Goal: Navigation & Orientation: Find specific page/section

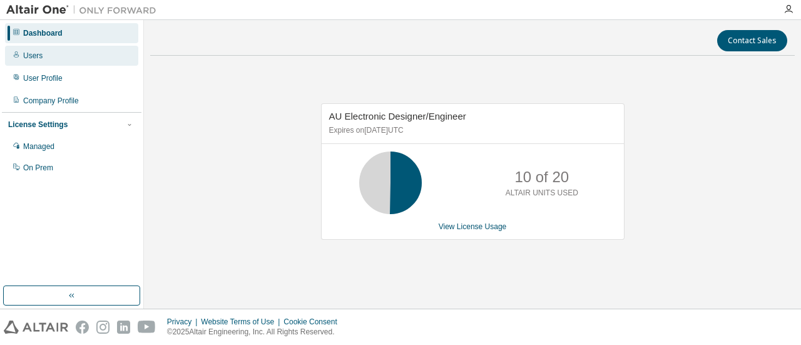
click at [116, 55] on div "Users" at bounding box center [71, 56] width 133 height 20
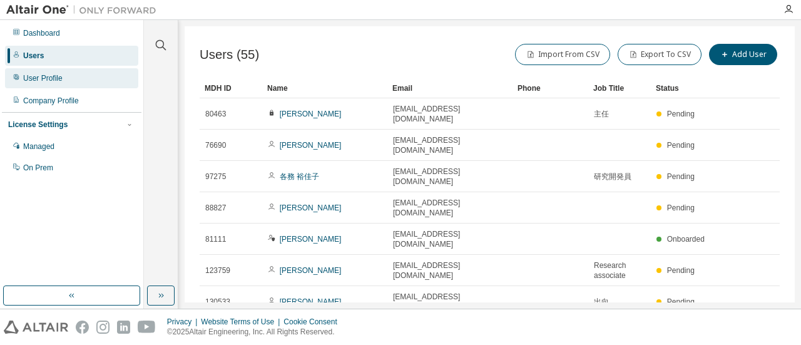
click at [36, 78] on div "User Profile" at bounding box center [42, 78] width 39 height 10
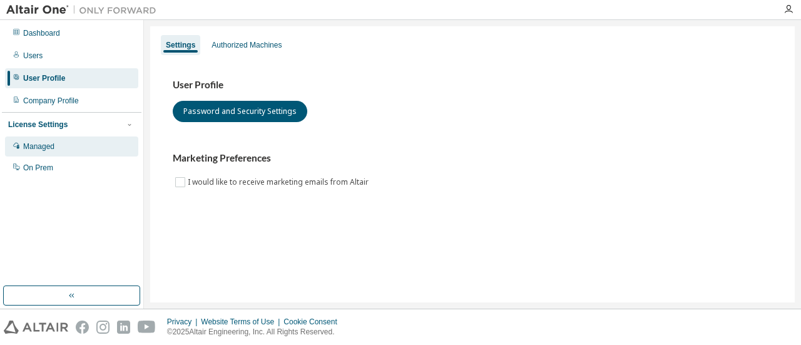
click at [40, 142] on div "Managed" at bounding box center [38, 146] width 31 height 10
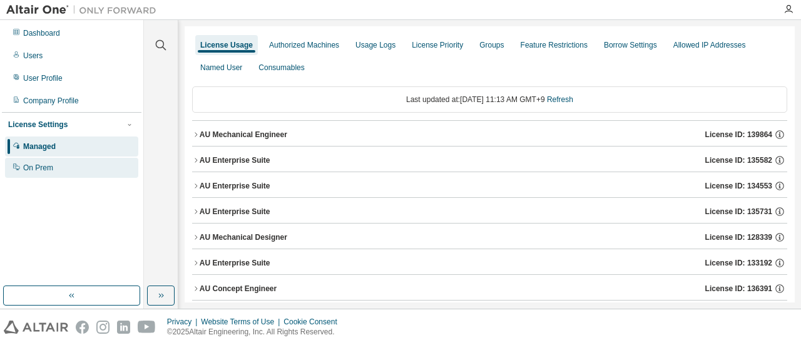
click at [58, 166] on div "On Prem" at bounding box center [71, 168] width 133 height 20
